Goal: Task Accomplishment & Management: Use online tool/utility

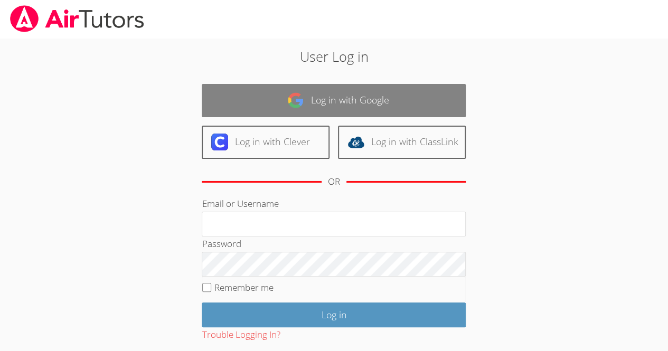
click at [279, 92] on link "Log in with Google" at bounding box center [334, 100] width 264 height 33
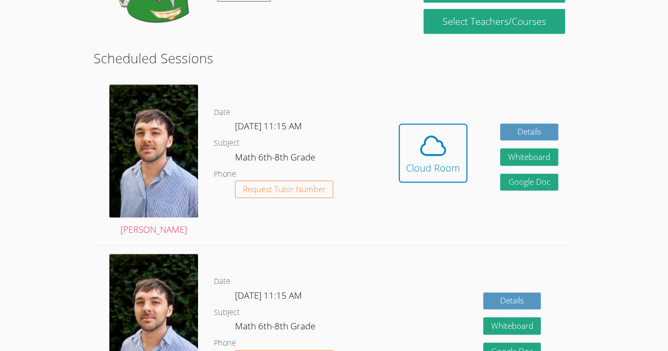
scroll to position [248, 0]
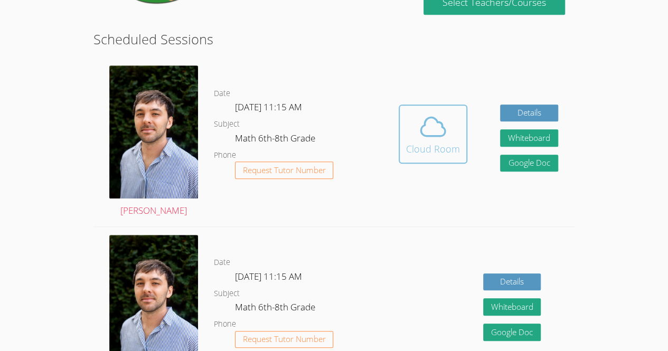
click at [410, 142] on span at bounding box center [433, 127] width 54 height 30
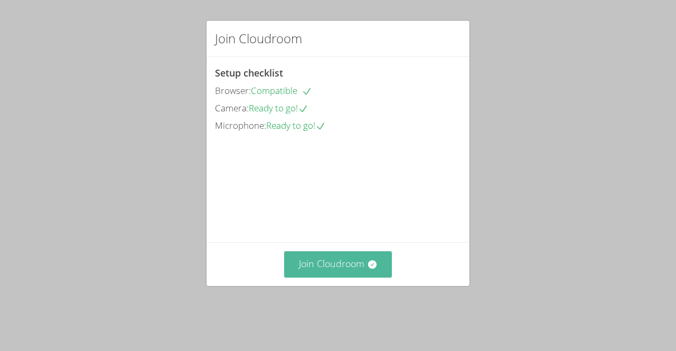
click at [341, 271] on button "Join Cloudroom" at bounding box center [338, 264] width 108 height 26
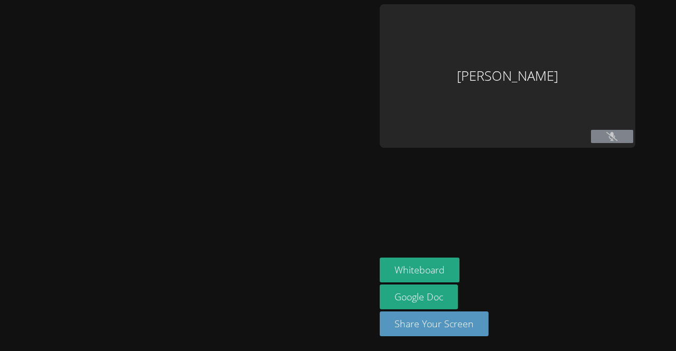
click at [340, 284] on div at bounding box center [187, 175] width 367 height 343
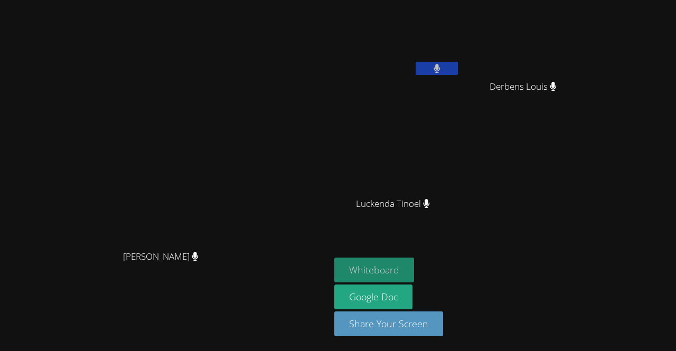
click at [414, 261] on button "Whiteboard" at bounding box center [374, 270] width 80 height 25
drag, startPoint x: 512, startPoint y: 62, endPoint x: 464, endPoint y: 91, distance: 56.6
click at [460, 91] on div "[PERSON_NAME]" at bounding box center [397, 60] width 126 height 113
click at [244, 145] on video at bounding box center [165, 154] width 158 height 181
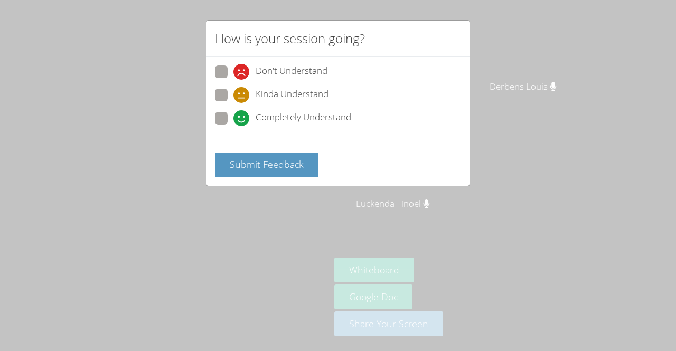
click at [229, 78] on body "[PERSON_NAME] [PERSON_NAME] [PERSON_NAME] [PERSON_NAME] [PERSON_NAME] Tinoel Wh…" at bounding box center [338, 175] width 676 height 351
click at [233, 103] on span at bounding box center [233, 103] width 0 height 0
click at [233, 94] on input "Kinda Understand" at bounding box center [237, 93] width 9 height 9
radio input "true"
click at [163, 134] on div "How is your session going? Don't Understand Kinda Understand Completely Underst…" at bounding box center [338, 175] width 676 height 351
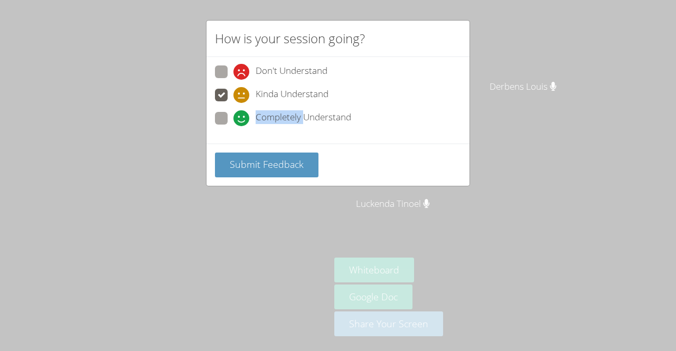
click at [163, 134] on div "How is your session going? Don't Understand Kinda Understand Completely Underst…" at bounding box center [338, 175] width 676 height 351
click at [156, 123] on div at bounding box center [156, 123] width 0 height 0
click at [163, 134] on div "How is your session going? Don't Understand Kinda Understand Completely Underst…" at bounding box center [338, 175] width 676 height 351
click at [130, 149] on div "How is your session going? Don't Understand Kinda Understand Completely Underst…" at bounding box center [338, 175] width 676 height 351
drag, startPoint x: 135, startPoint y: 150, endPoint x: 74, endPoint y: 192, distance: 73.4
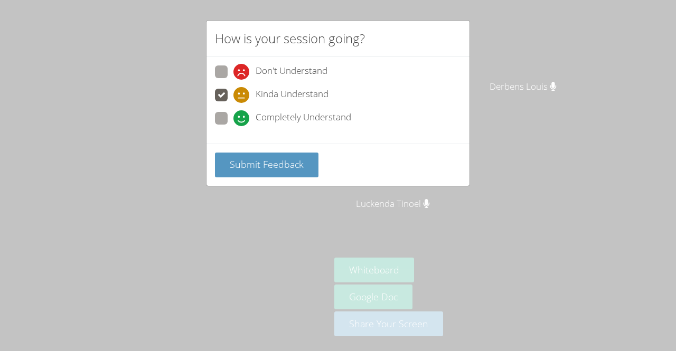
click at [74, 192] on div "How is your session going? Don't Understand Kinda Understand Completely Underst…" at bounding box center [338, 175] width 676 height 351
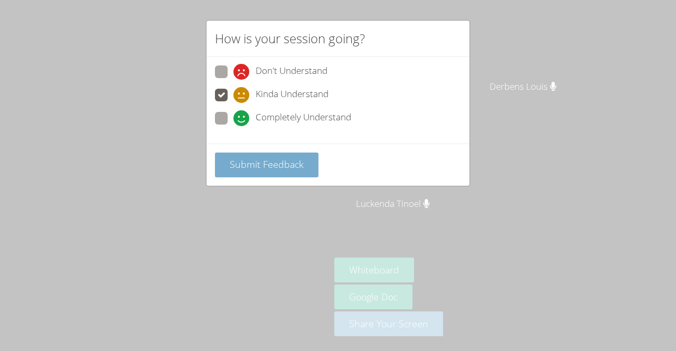
click at [224, 174] on button "Submit Feedback" at bounding box center [266, 165] width 103 height 25
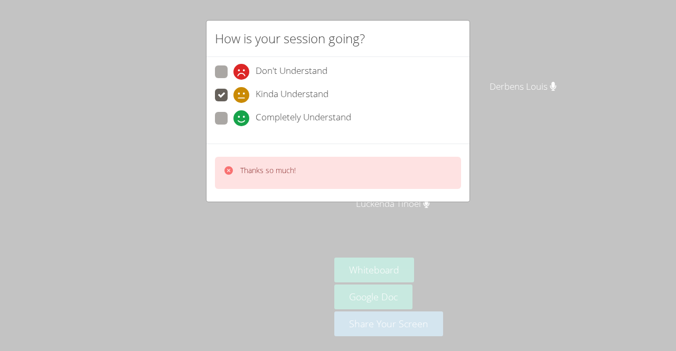
click at [134, 256] on div "How is your session going? Don't Understand Kinda Understand Completely Underst…" at bounding box center [338, 175] width 676 height 351
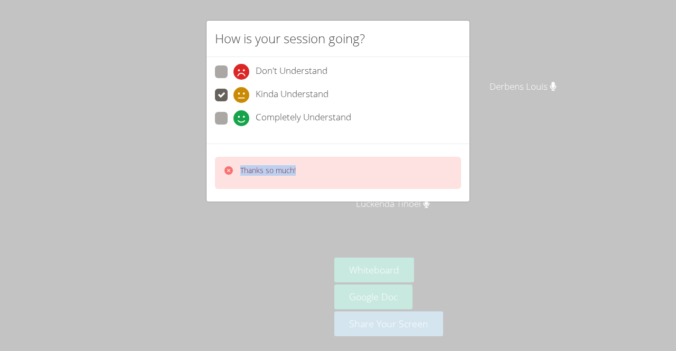
click at [134, 256] on div "How is your session going? Don't Understand Kinda Understand Completely Underst…" at bounding box center [338, 175] width 676 height 351
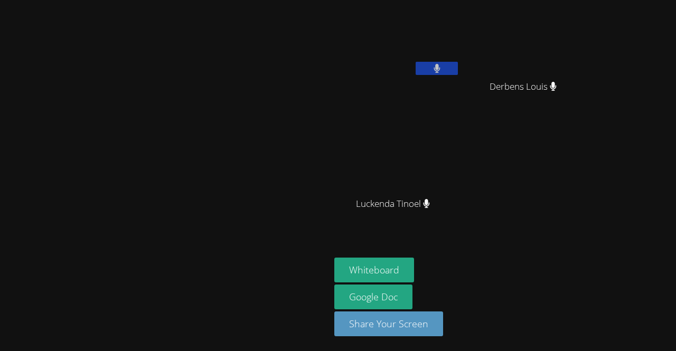
drag, startPoint x: 134, startPoint y: 256, endPoint x: 57, endPoint y: 225, distance: 83.0
click at [86, 225] on video at bounding box center [165, 154] width 158 height 181
drag, startPoint x: 57, startPoint y: 225, endPoint x: 296, endPoint y: 254, distance: 240.4
click at [244, 245] on video at bounding box center [165, 154] width 158 height 181
drag, startPoint x: 204, startPoint y: 138, endPoint x: 378, endPoint y: -46, distance: 253.6
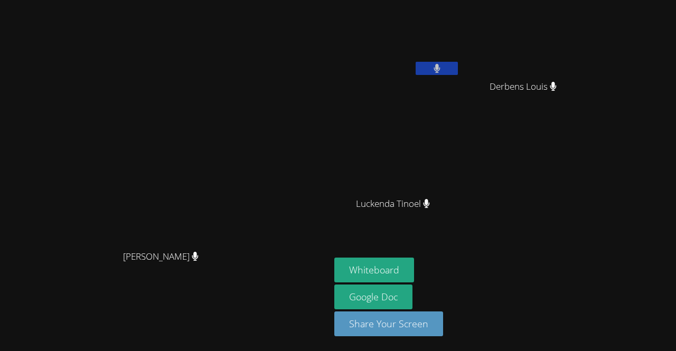
click at [378, 0] on html "[PERSON_NAME] [PERSON_NAME] [PERSON_NAME] [PERSON_NAME] [PERSON_NAME] [PERSON_N…" at bounding box center [338, 175] width 676 height 351
click at [460, 105] on div "[PERSON_NAME]" at bounding box center [397, 60] width 126 height 113
